Goal: Task Accomplishment & Management: Manage account settings

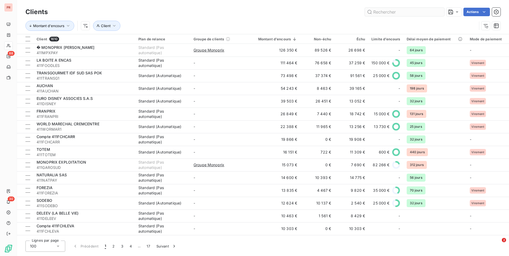
click at [398, 10] on input "text" at bounding box center [405, 12] width 80 height 8
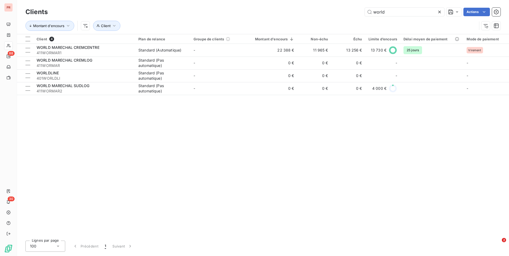
type input "world"
click at [294, 131] on div "Client 4 Plan de relance Groupe de clients Montant d'encours Non-échu Échu Limi…" at bounding box center [263, 135] width 492 height 202
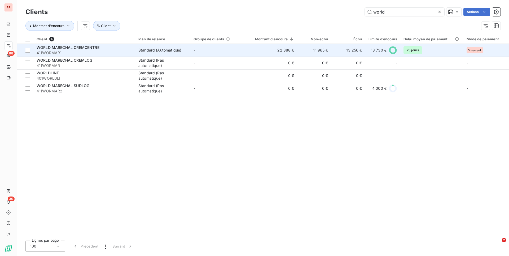
click at [256, 50] on td "22 388 €" at bounding box center [272, 50] width 52 height 13
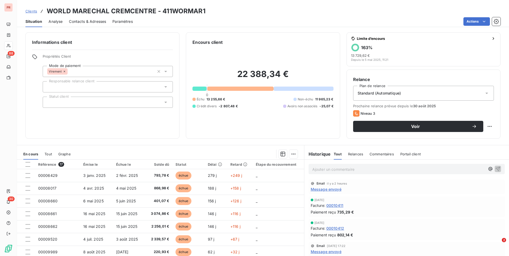
click at [96, 21] on span "Contacts & Adresses" at bounding box center [87, 21] width 37 height 5
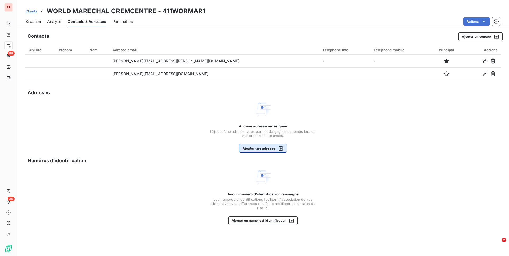
click at [248, 148] on button "Ajouter une adresse" at bounding box center [262, 148] width 47 height 8
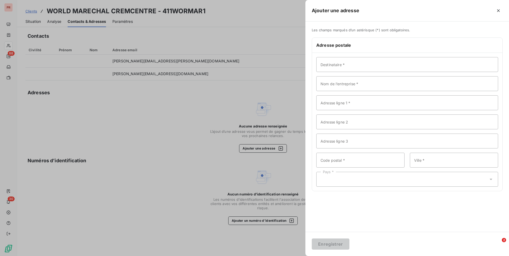
click at [227, 93] on div at bounding box center [254, 128] width 509 height 256
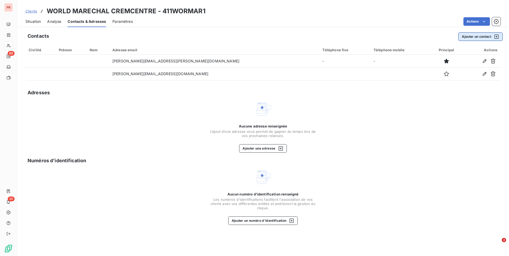
click at [475, 38] on button "Ajouter un contact" at bounding box center [480, 36] width 44 height 8
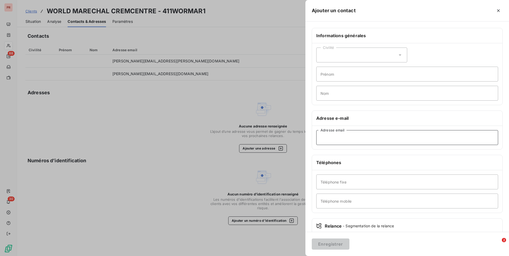
click at [335, 139] on input "Adresse email" at bounding box center [407, 137] width 182 height 15
paste input "[EMAIL_ADDRESS][DOMAIN_NAME]"
type input "[EMAIL_ADDRESS][DOMAIN_NAME]"
click at [327, 244] on button "Enregistrer" at bounding box center [331, 243] width 38 height 11
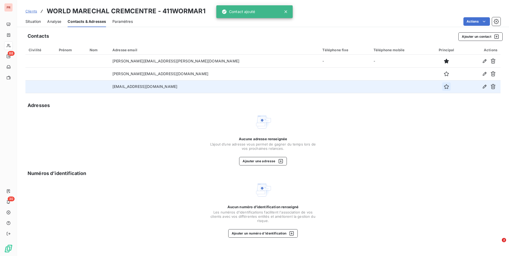
click at [444, 87] on icon "button" at bounding box center [446, 86] width 5 height 5
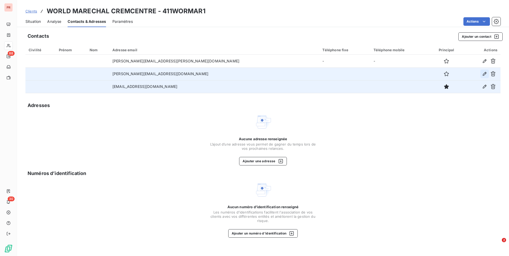
click at [485, 75] on icon "button" at bounding box center [484, 73] width 5 height 5
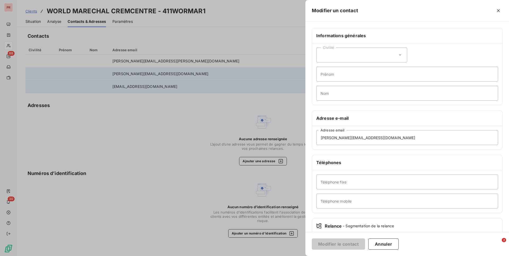
scroll to position [32, 0]
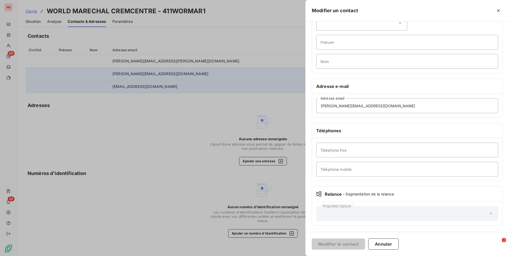
click at [329, 214] on div "Propriété facture" at bounding box center [407, 213] width 182 height 15
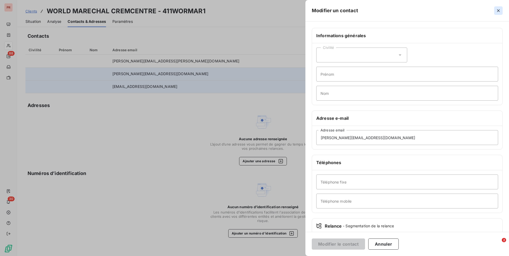
click at [496, 9] on icon "button" at bounding box center [498, 10] width 5 height 5
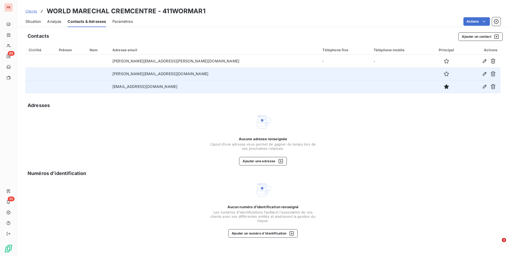
click at [124, 143] on div "Aucune adresse renseignée L’ajout d’une adresse vous permet de gagner du temps …" at bounding box center [262, 139] width 475 height 52
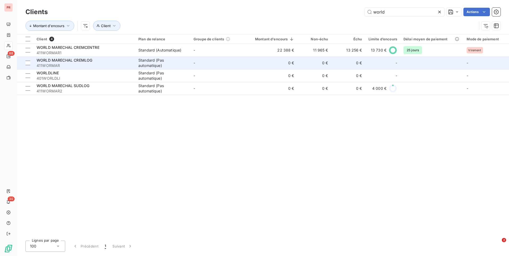
click at [185, 65] on div "Standard (Pas automatique)" at bounding box center [162, 63] width 49 height 11
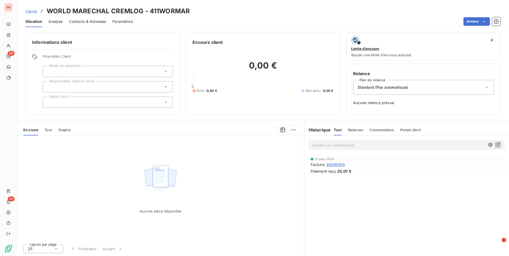
click at [85, 20] on span "Contacts & Adresses" at bounding box center [87, 21] width 37 height 5
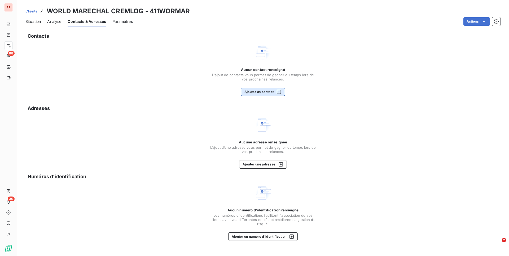
click at [251, 91] on button "Ajouter un contact" at bounding box center [263, 92] width 44 height 8
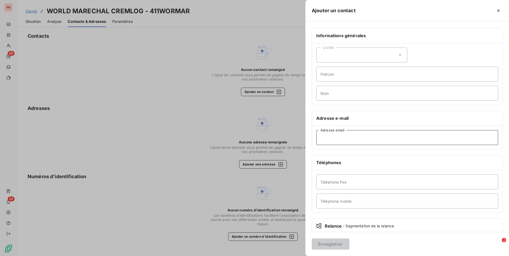
click at [331, 141] on input "Adresse email" at bounding box center [407, 137] width 182 height 15
paste input "[EMAIL_ADDRESS][DOMAIN_NAME]"
type input "[EMAIL_ADDRESS][DOMAIN_NAME]"
click at [337, 243] on button "Enregistrer" at bounding box center [331, 243] width 38 height 11
